Goal: Obtain resource: Download file/media

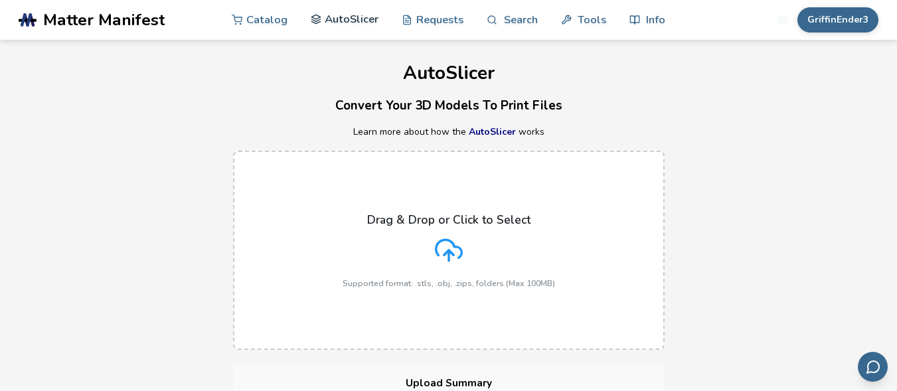
click at [339, 17] on link "AutoSlicer" at bounding box center [345, 19] width 68 height 40
drag, startPoint x: 266, startPoint y: 20, endPoint x: 295, endPoint y: 19, distance: 29.3
click at [295, 19] on nav "Catalog AutoSlicer Requests Search Tools Info" at bounding box center [449, 20] width 434 height 40
click at [259, 17] on link "Catalog" at bounding box center [260, 19] width 56 height 40
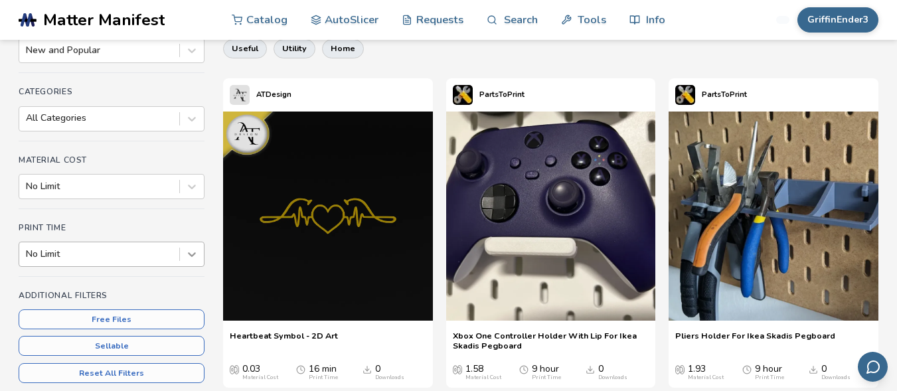
scroll to position [184, 0]
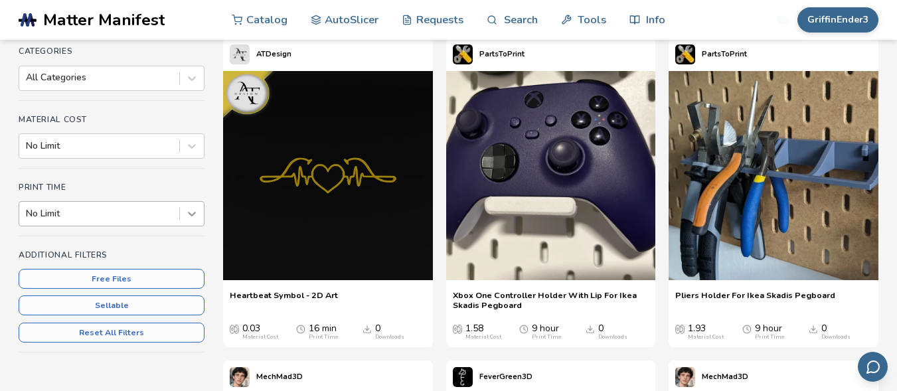
click at [191, 226] on div "No Limit" at bounding box center [112, 213] width 186 height 25
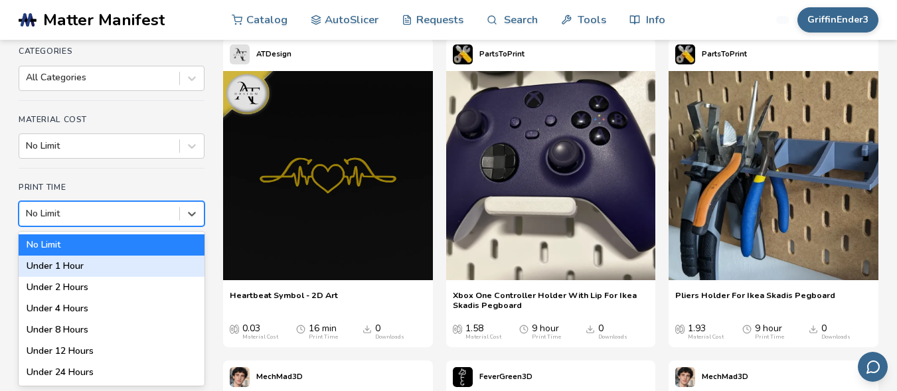
click at [108, 262] on div "Under 1 Hour" at bounding box center [112, 266] width 186 height 21
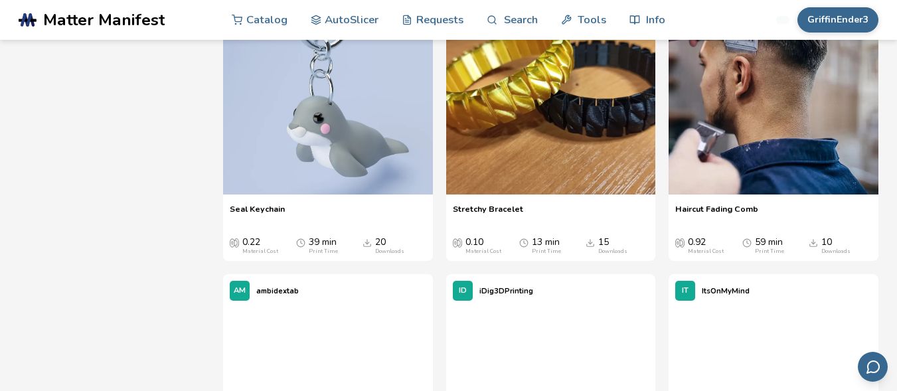
scroll to position [2141, 0]
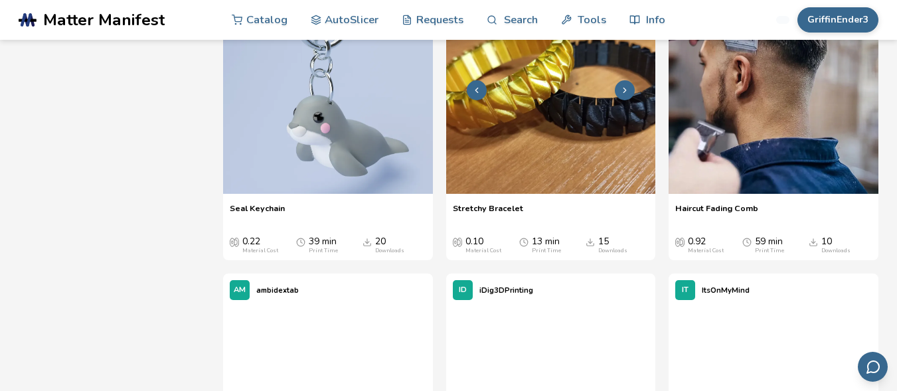
click at [625, 95] on icon at bounding box center [624, 90] width 9 height 9
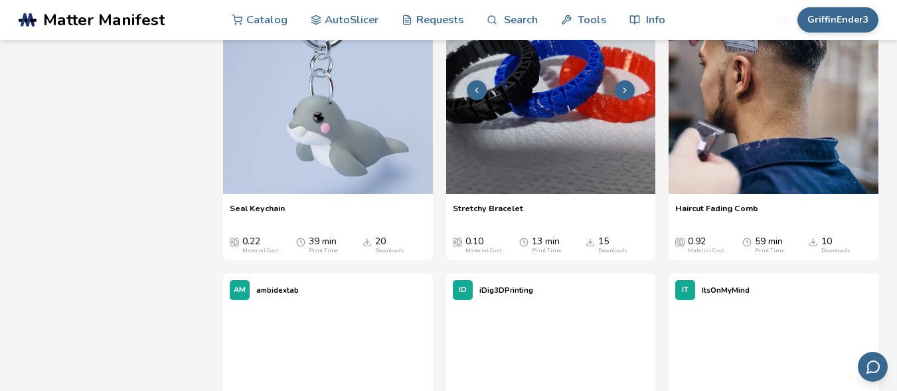
click at [625, 95] on icon at bounding box center [624, 90] width 9 height 9
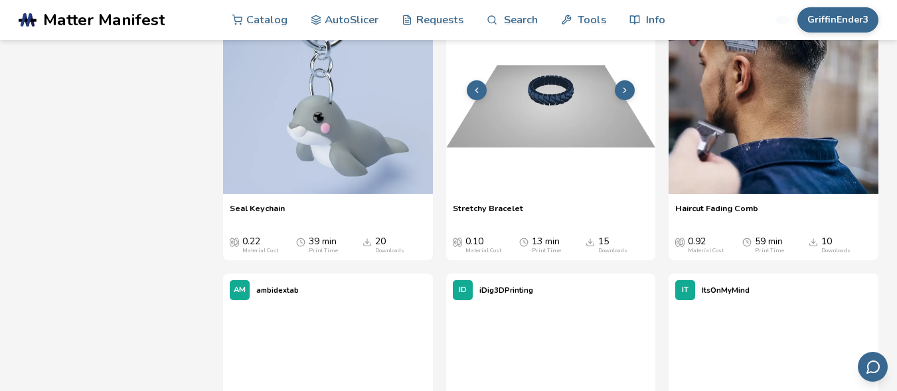
click at [625, 95] on icon at bounding box center [624, 90] width 9 height 9
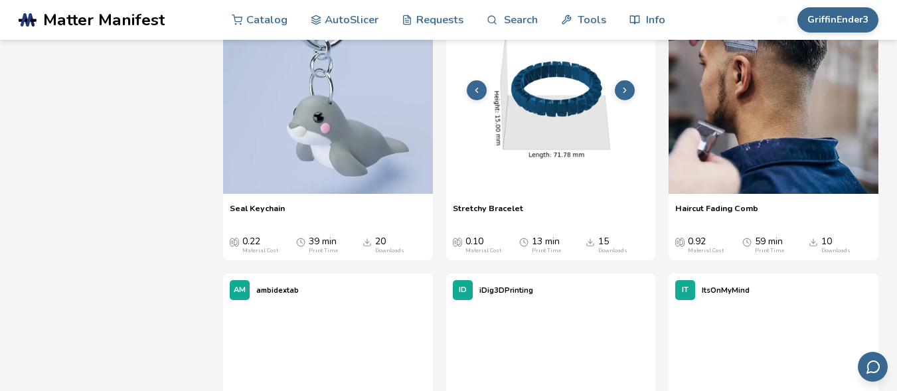
click at [625, 95] on icon at bounding box center [624, 90] width 9 height 9
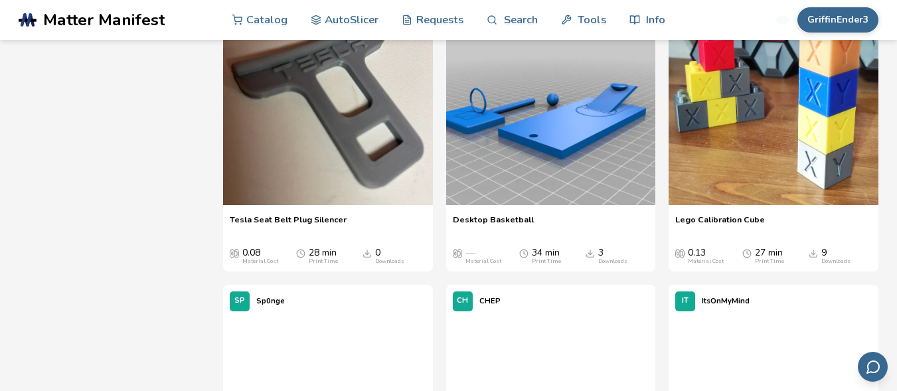
scroll to position [3706, 0]
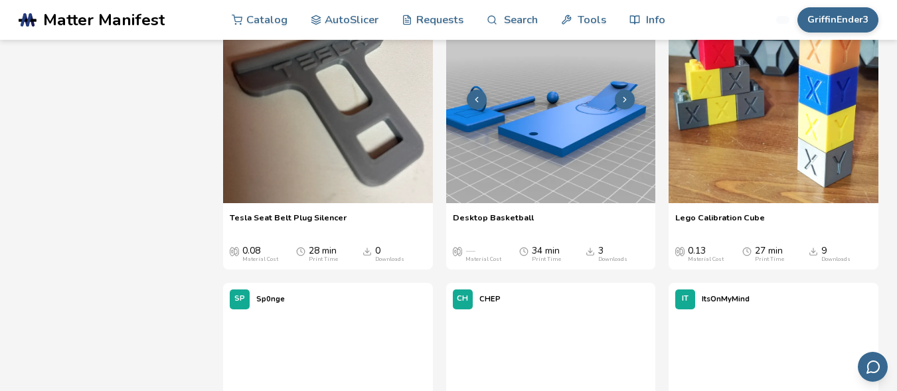
click at [574, 189] on img at bounding box center [551, 98] width 210 height 210
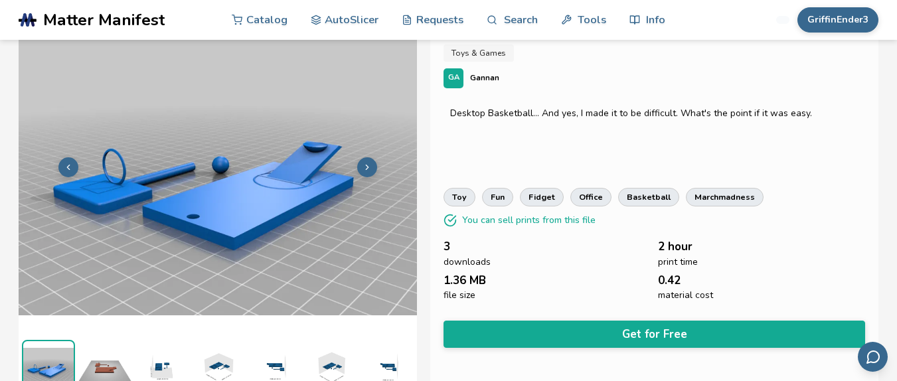
scroll to position [52, 0]
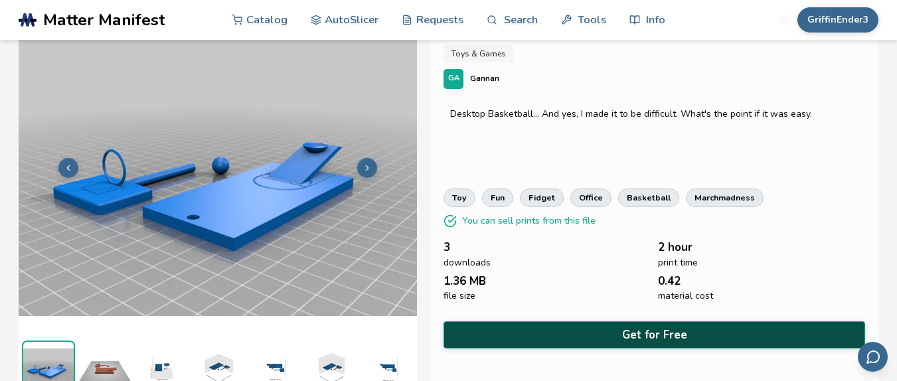
click at [612, 325] on button "Get for Free" at bounding box center [655, 334] width 422 height 27
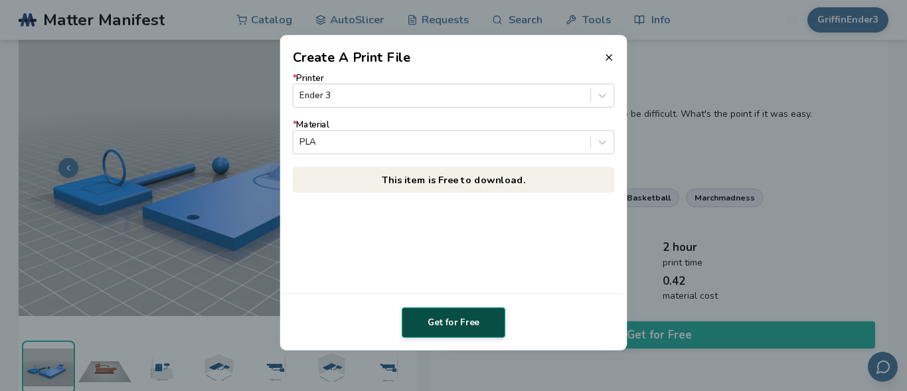
click at [434, 323] on button "Get for Free" at bounding box center [454, 323] width 104 height 31
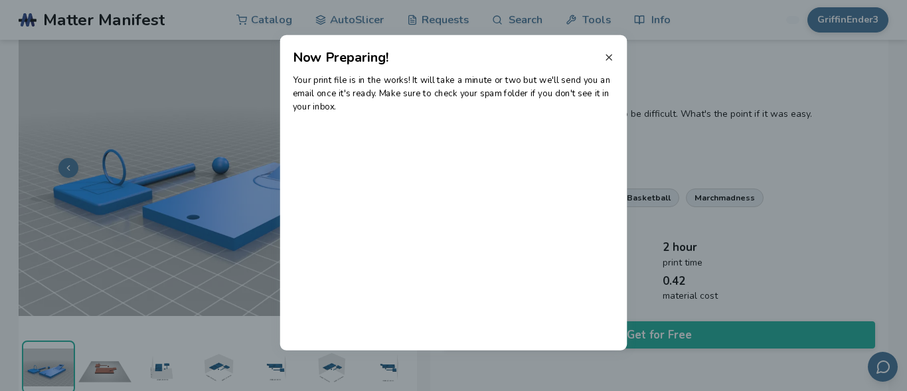
click at [611, 60] on line at bounding box center [608, 56] width 5 height 5
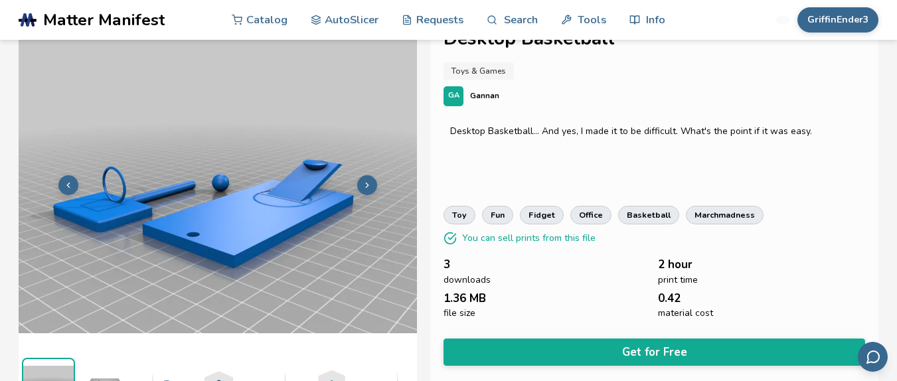
scroll to position [58, 0]
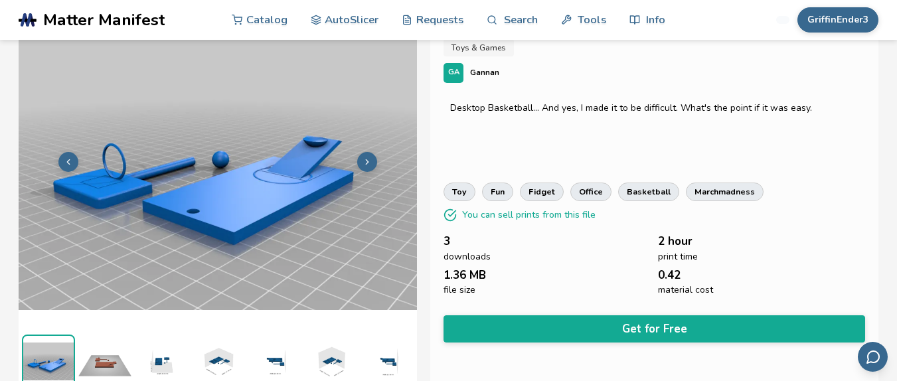
drag, startPoint x: 591, startPoint y: 331, endPoint x: 568, endPoint y: 323, distance: 24.6
click at [568, 323] on button "Get for Free" at bounding box center [655, 329] width 422 height 27
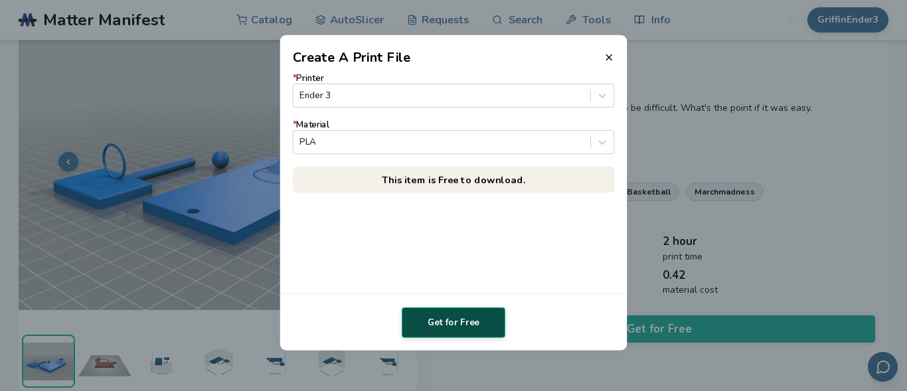
click at [476, 316] on button "Get for Free" at bounding box center [454, 323] width 104 height 31
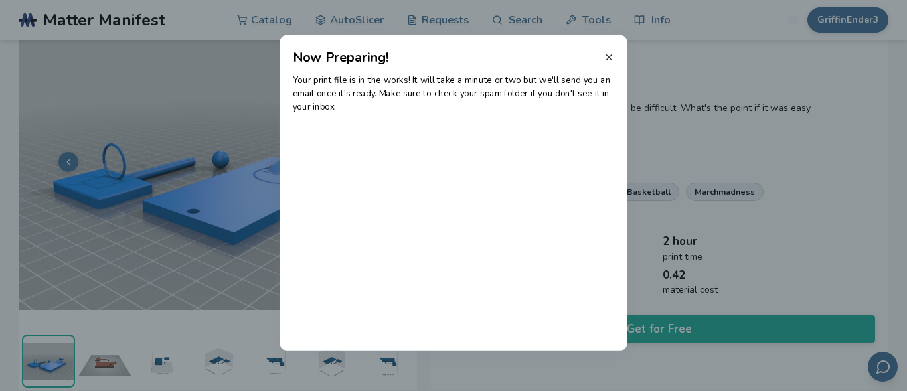
click at [607, 56] on icon at bounding box center [609, 57] width 11 height 11
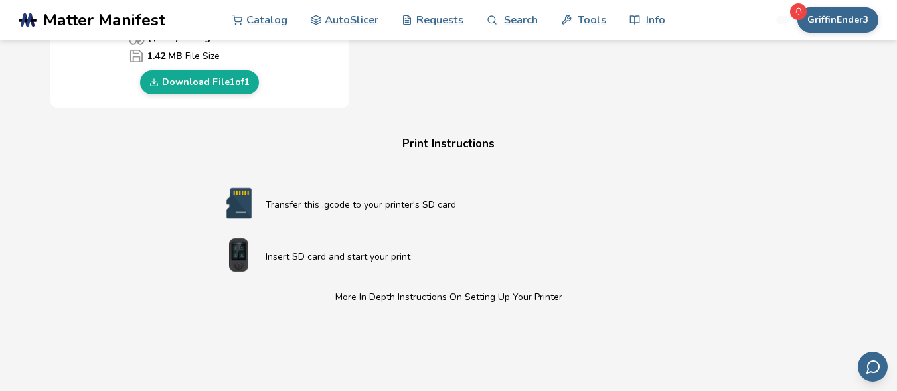
scroll to position [714, 0]
drag, startPoint x: 216, startPoint y: 85, endPoint x: 179, endPoint y: 82, distance: 36.7
click at [179, 82] on link "Download File 1 of 1" at bounding box center [199, 82] width 119 height 24
